Goal: Information Seeking & Learning: Learn about a topic

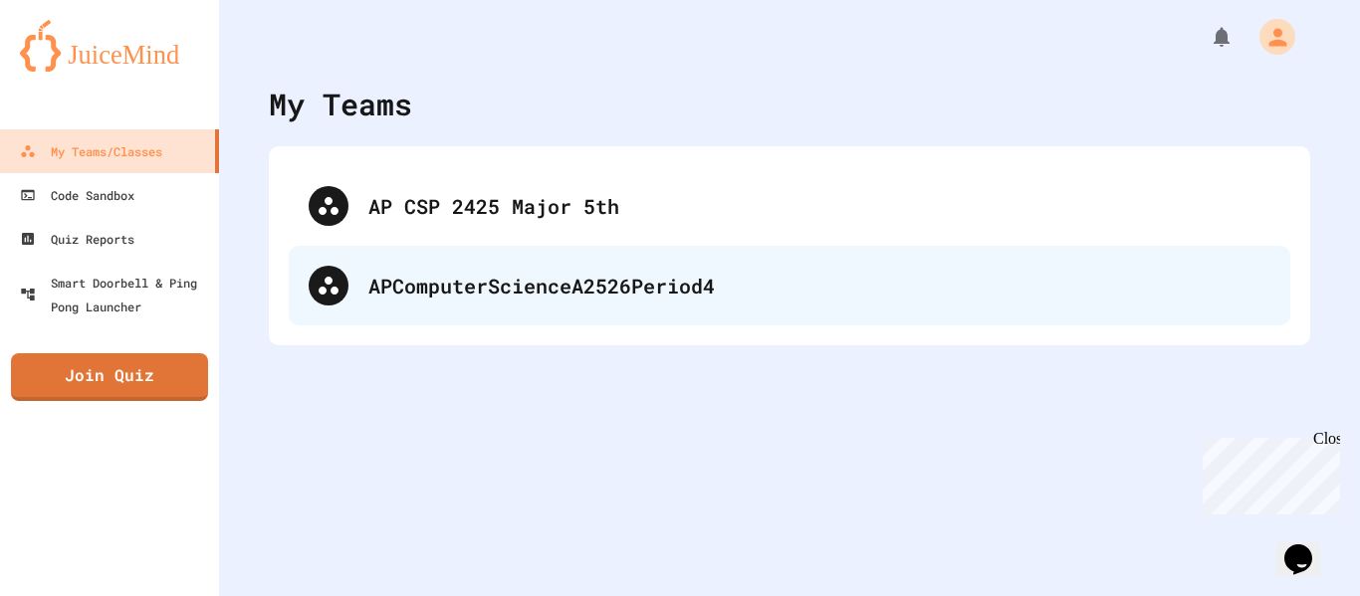
click at [371, 253] on div "APComputerScienceA2526Period4" at bounding box center [790, 286] width 1002 height 80
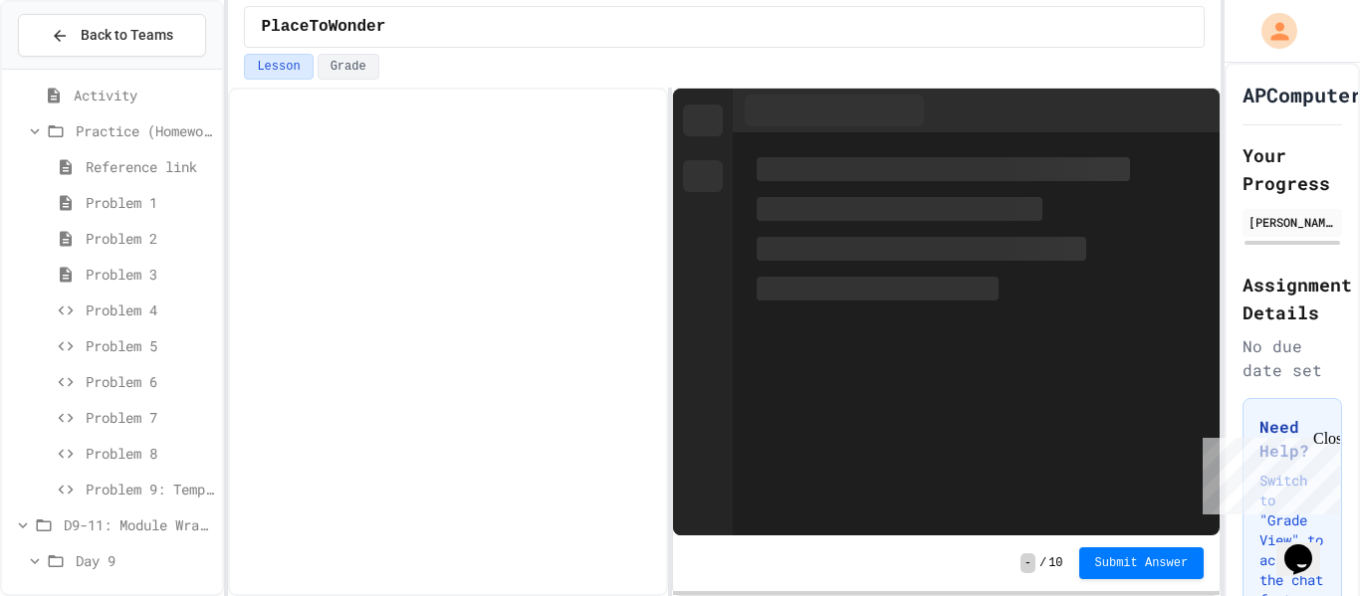
scroll to position [1435, 0]
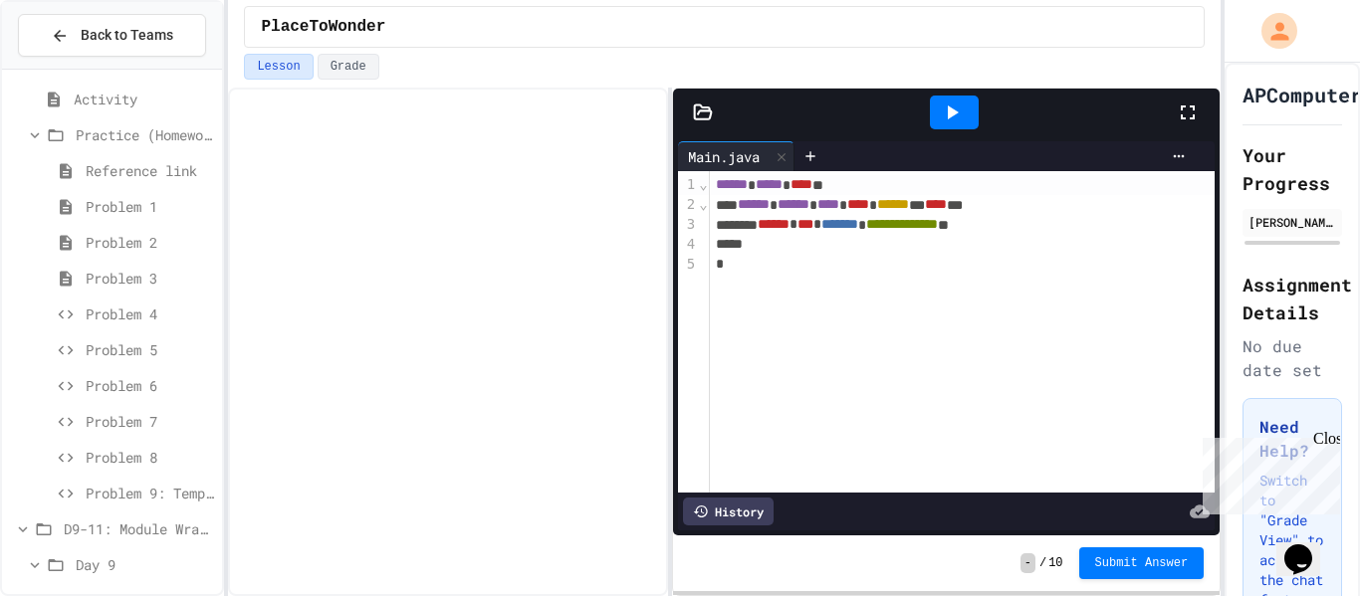
click at [128, 466] on span "Problem 8" at bounding box center [150, 457] width 128 height 21
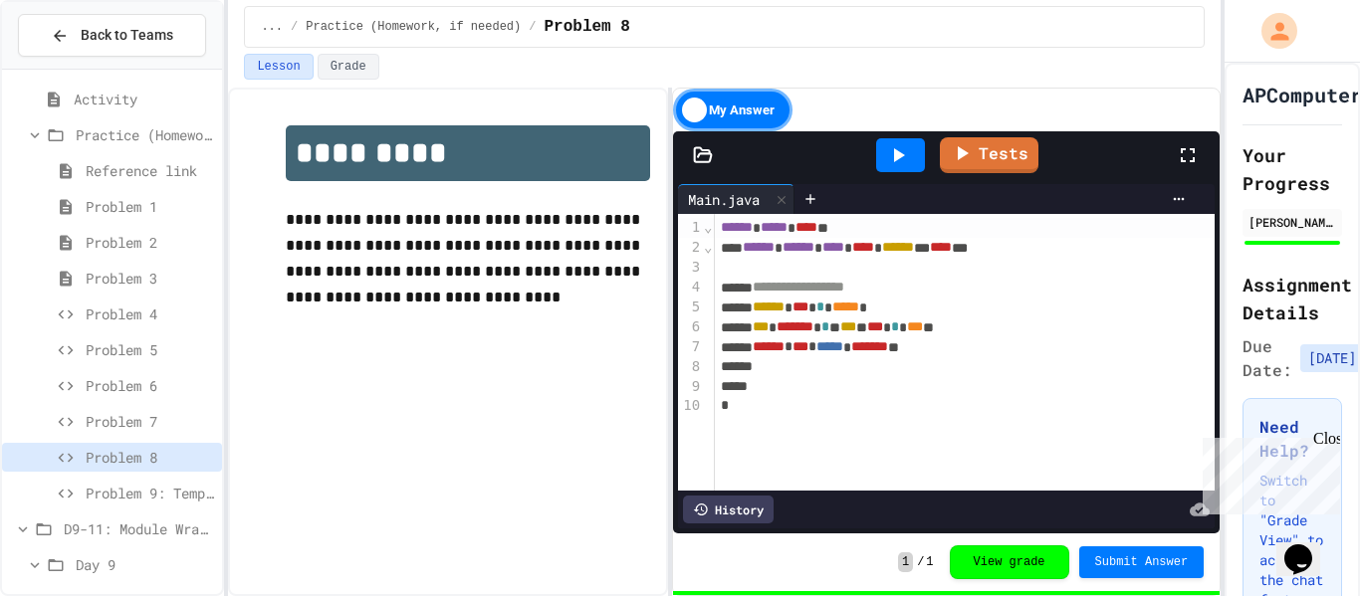
click at [132, 484] on span "Problem 9: Temperature Converter" at bounding box center [150, 493] width 128 height 21
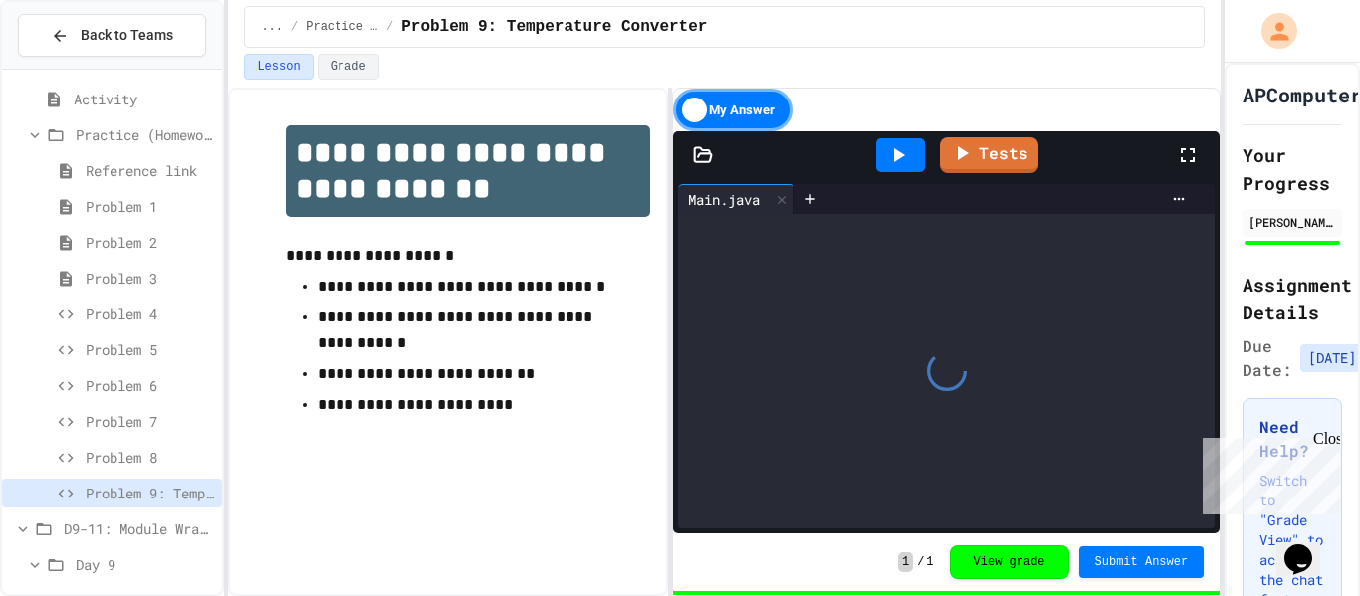
click at [1332, 436] on div "Close" at bounding box center [1325, 442] width 25 height 25
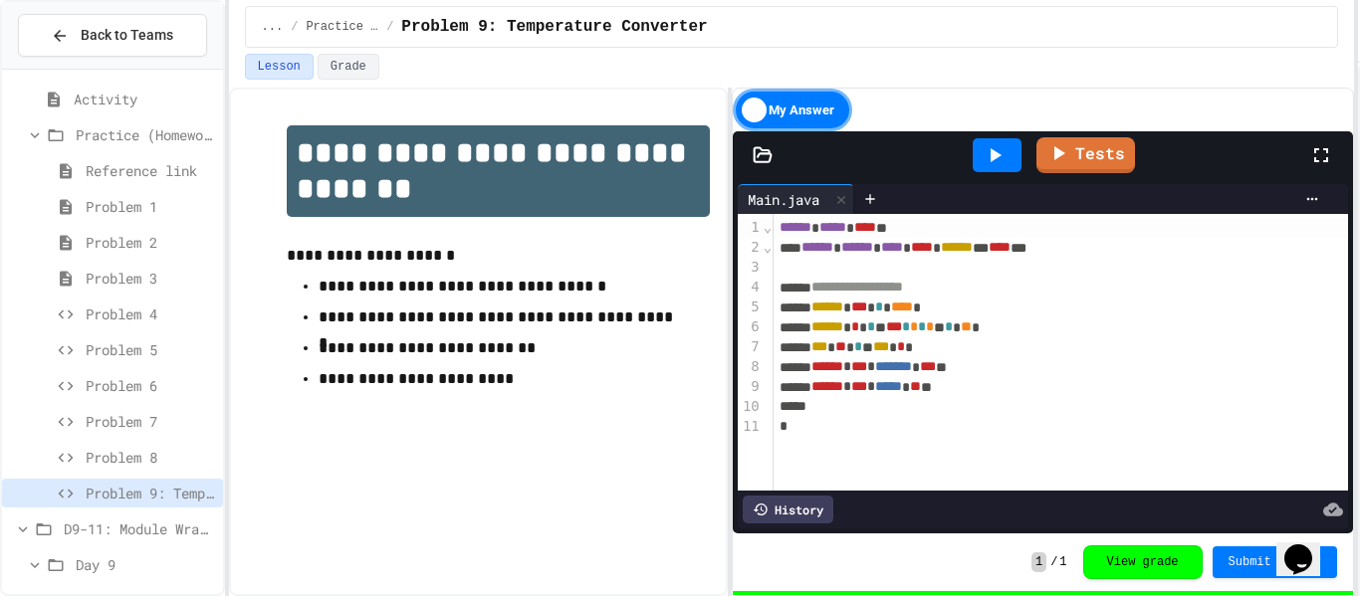
click at [1358, 521] on div "**********" at bounding box center [680, 298] width 1360 height 596
